Goal: Task Accomplishment & Management: Manage account settings

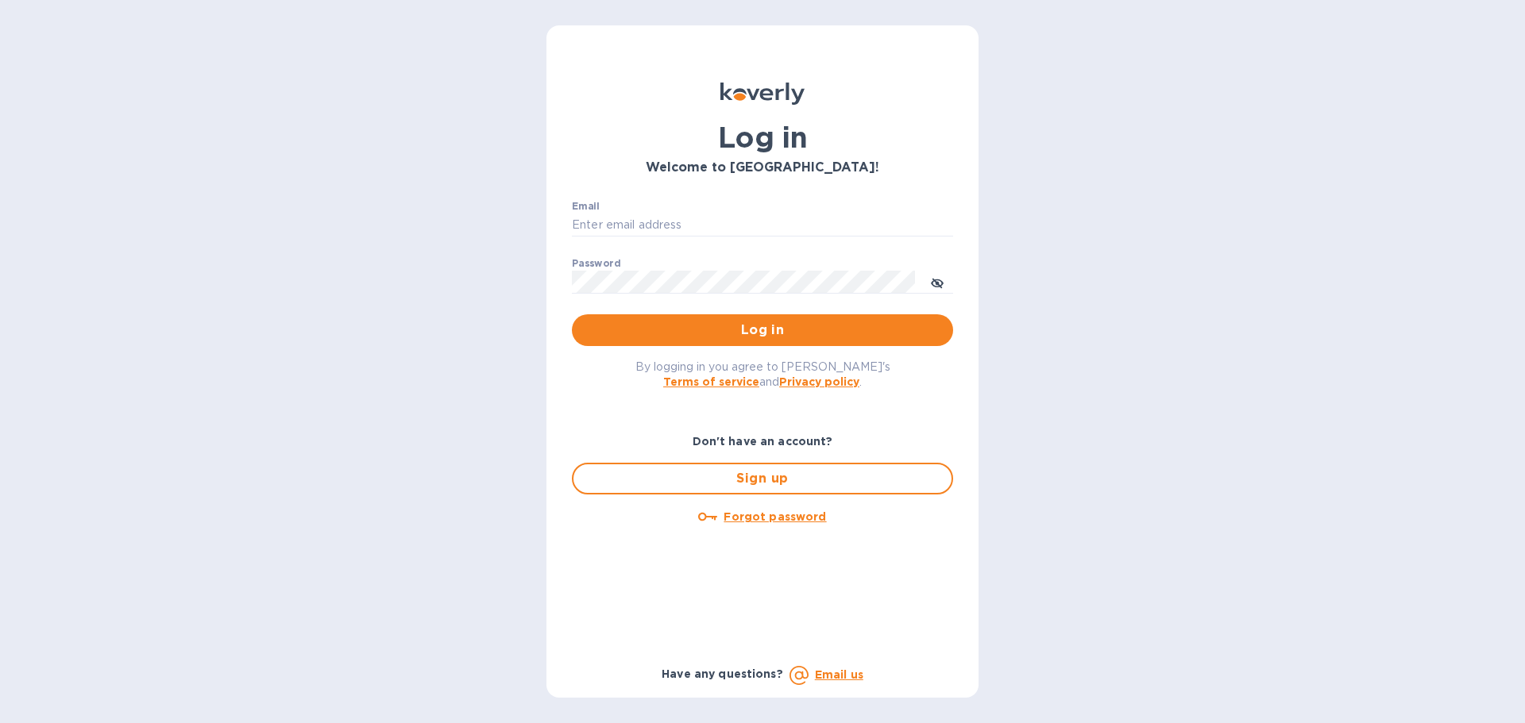
click at [703, 209] on div "Email ​" at bounding box center [762, 229] width 381 height 57
click at [703, 221] on input "Email" at bounding box center [762, 226] width 381 height 24
type input "[PERSON_NAME][EMAIL_ADDRESS][DOMAIN_NAME]"
click at [800, 344] on button "Log in" at bounding box center [762, 330] width 381 height 32
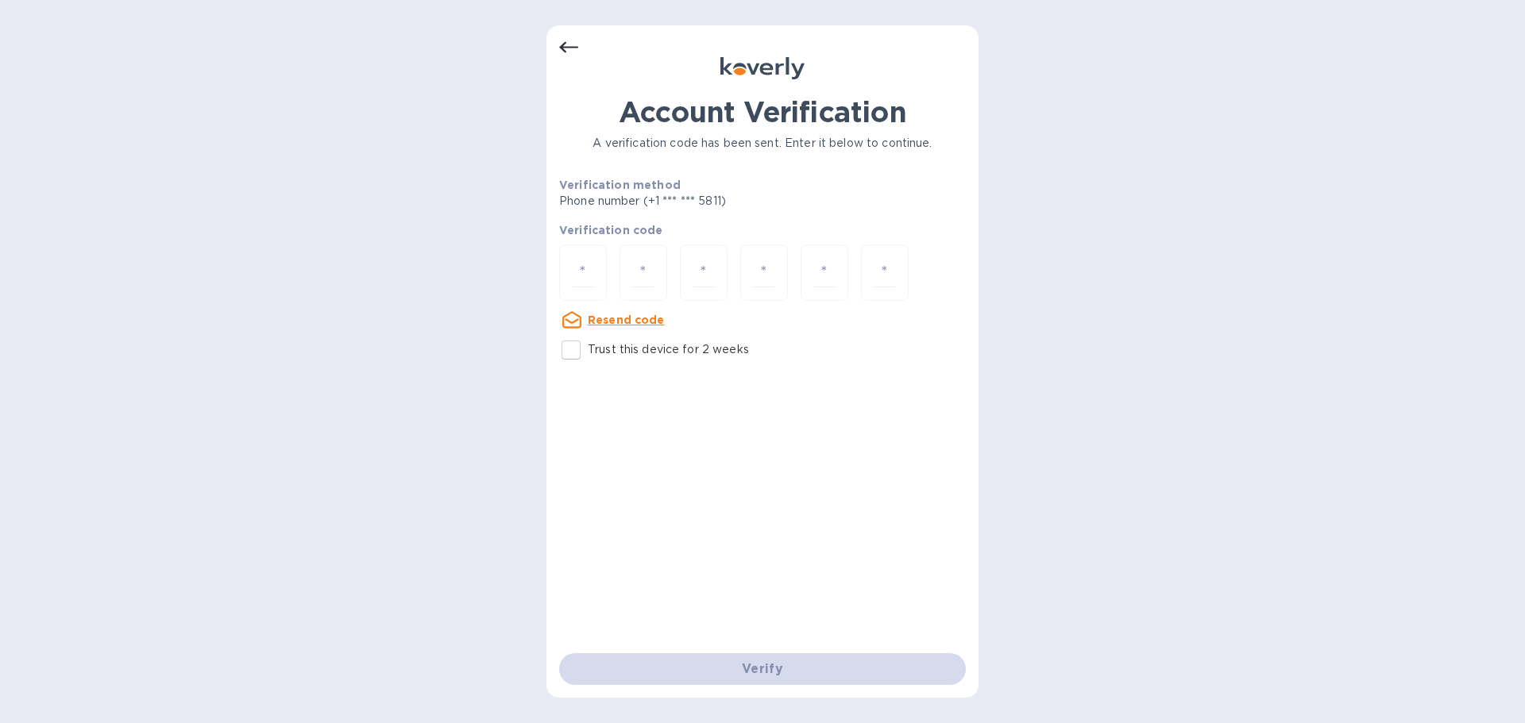
click at [639, 323] on u "Resend code" at bounding box center [626, 320] width 77 height 13
click at [631, 319] on u "Resend code" at bounding box center [626, 320] width 77 height 13
click at [559, 48] on icon at bounding box center [568, 47] width 19 height 19
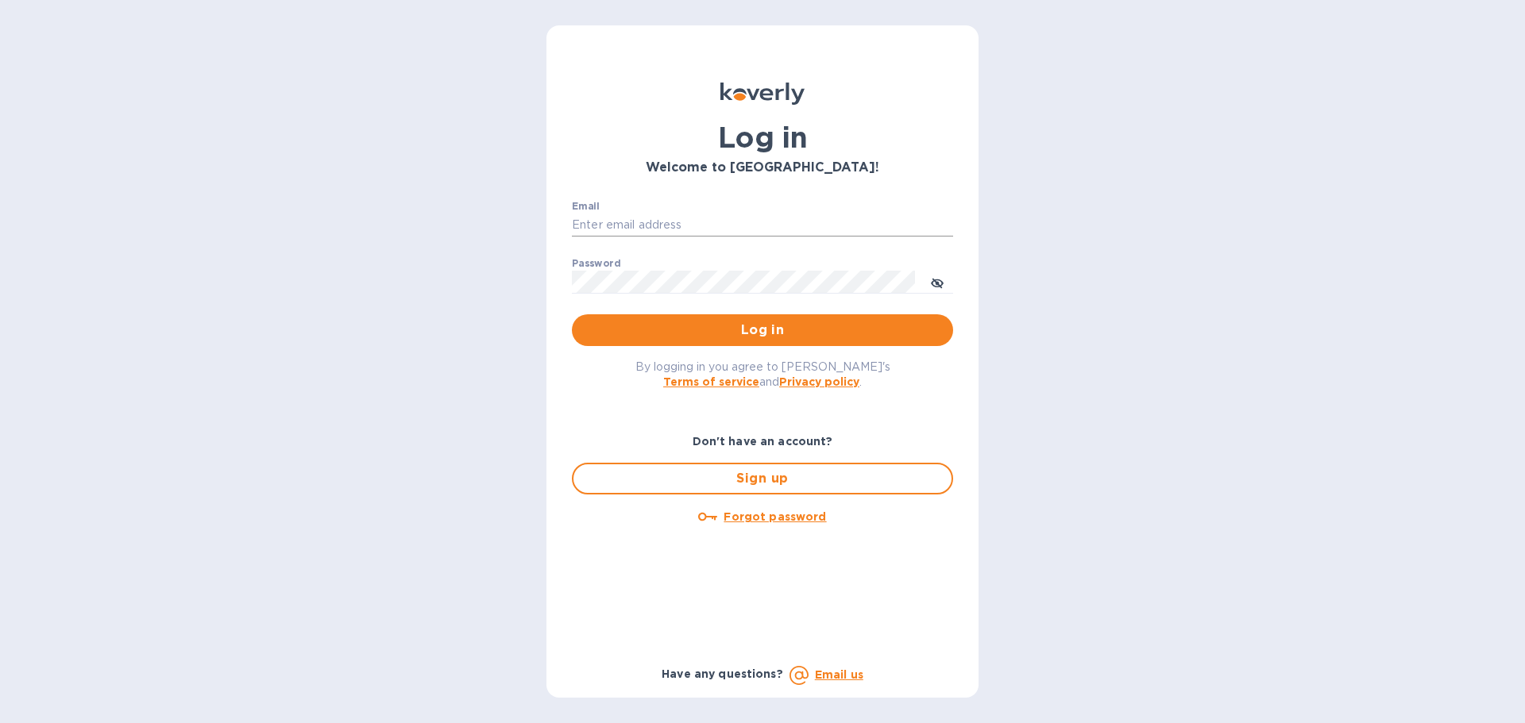
click at [650, 226] on input "Email" at bounding box center [762, 226] width 381 height 24
type input "[PERSON_NAME][EMAIL_ADDRESS][DOMAIN_NAME]"
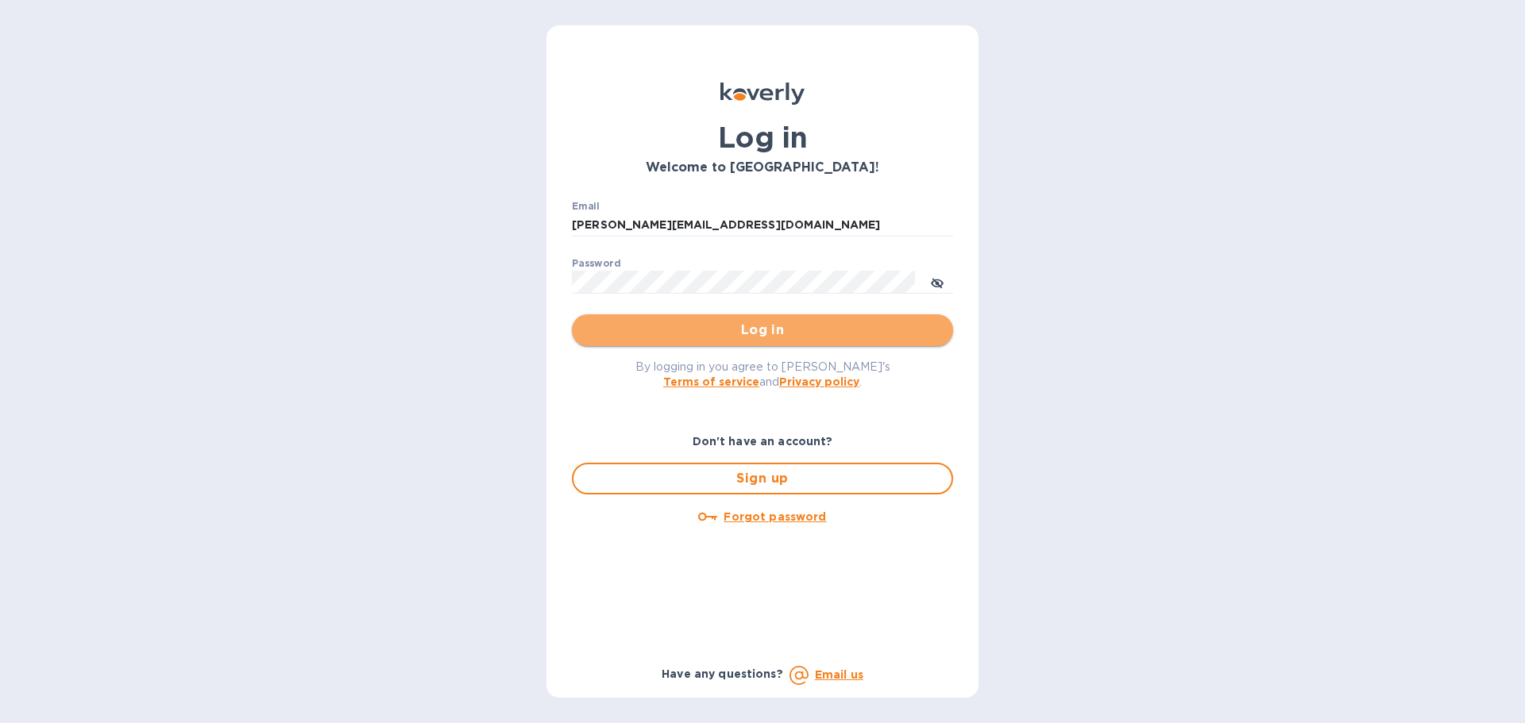
click at [750, 338] on span "Log in" at bounding box center [763, 330] width 356 height 19
